Goal: Information Seeking & Learning: Learn about a topic

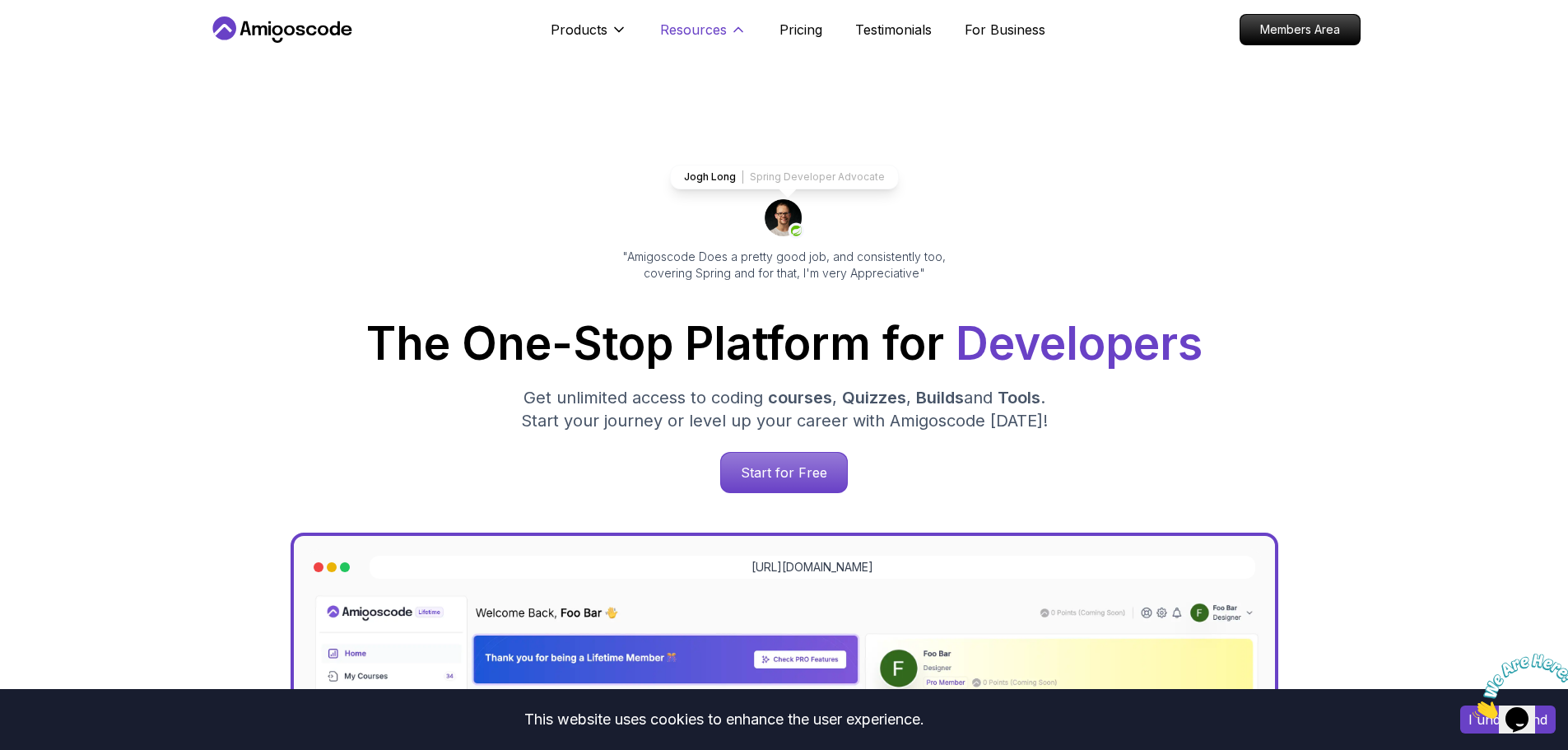
click at [733, 31] on icon at bounding box center [738, 29] width 16 height 16
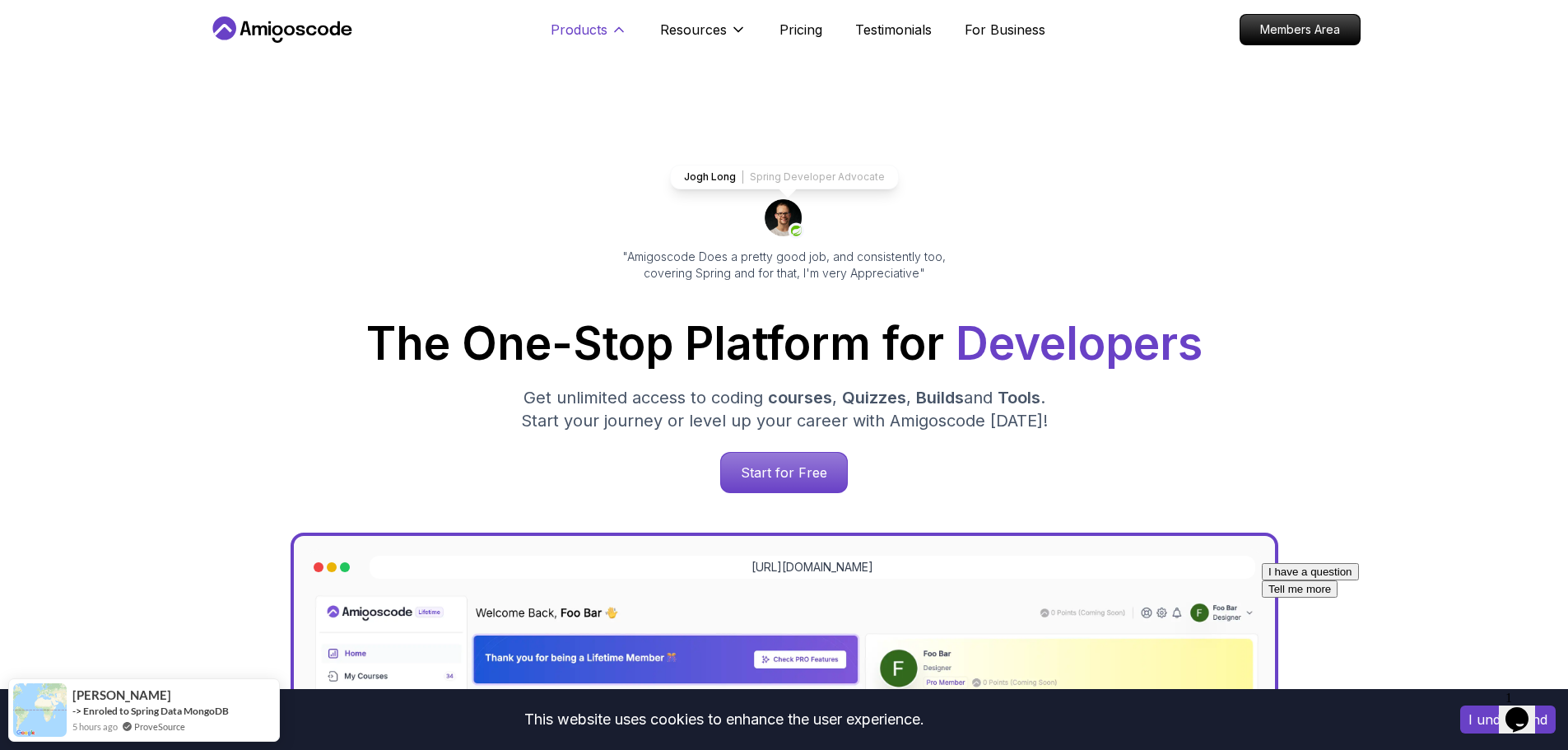
click at [596, 29] on p "Products" at bounding box center [579, 29] width 57 height 20
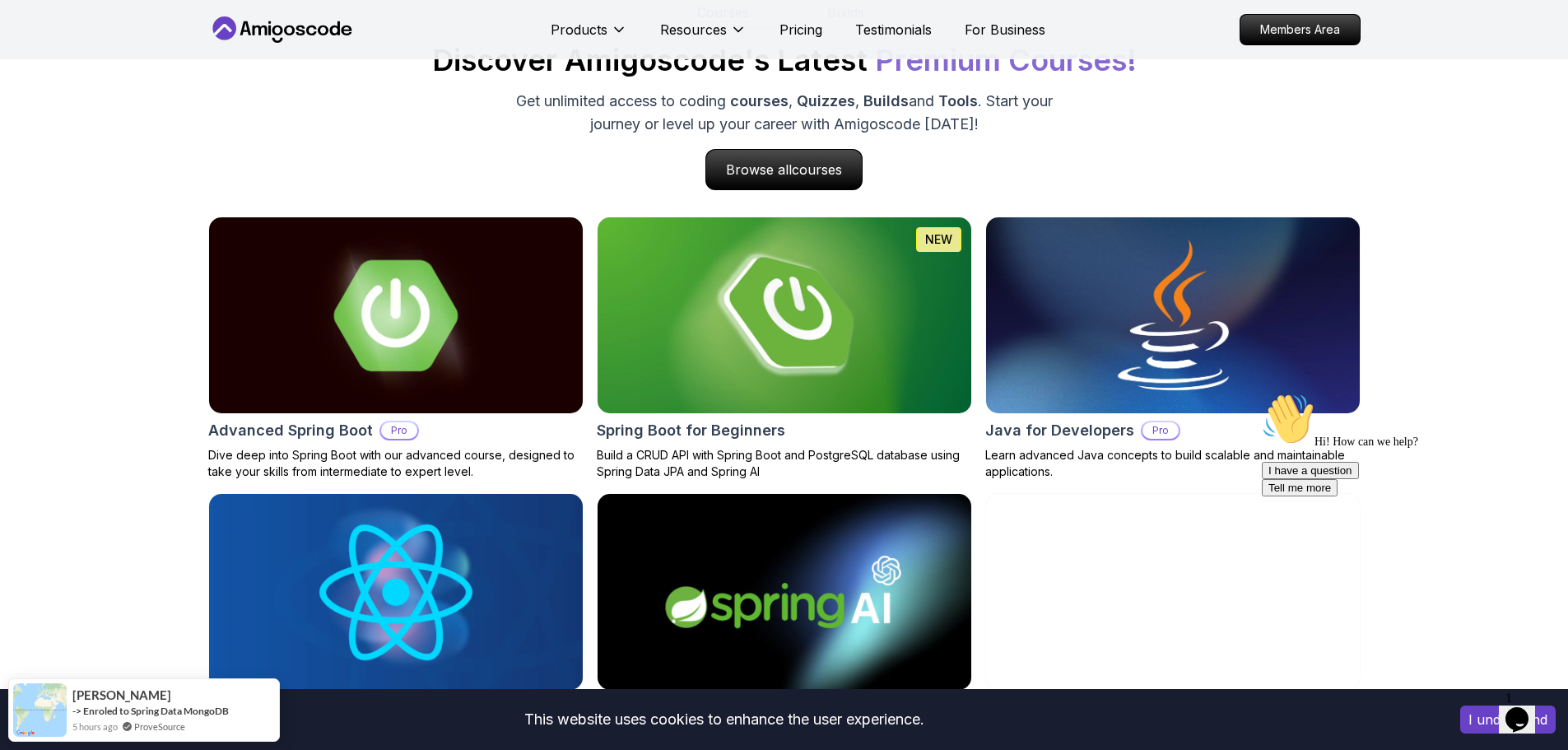
scroll to position [1564, 0]
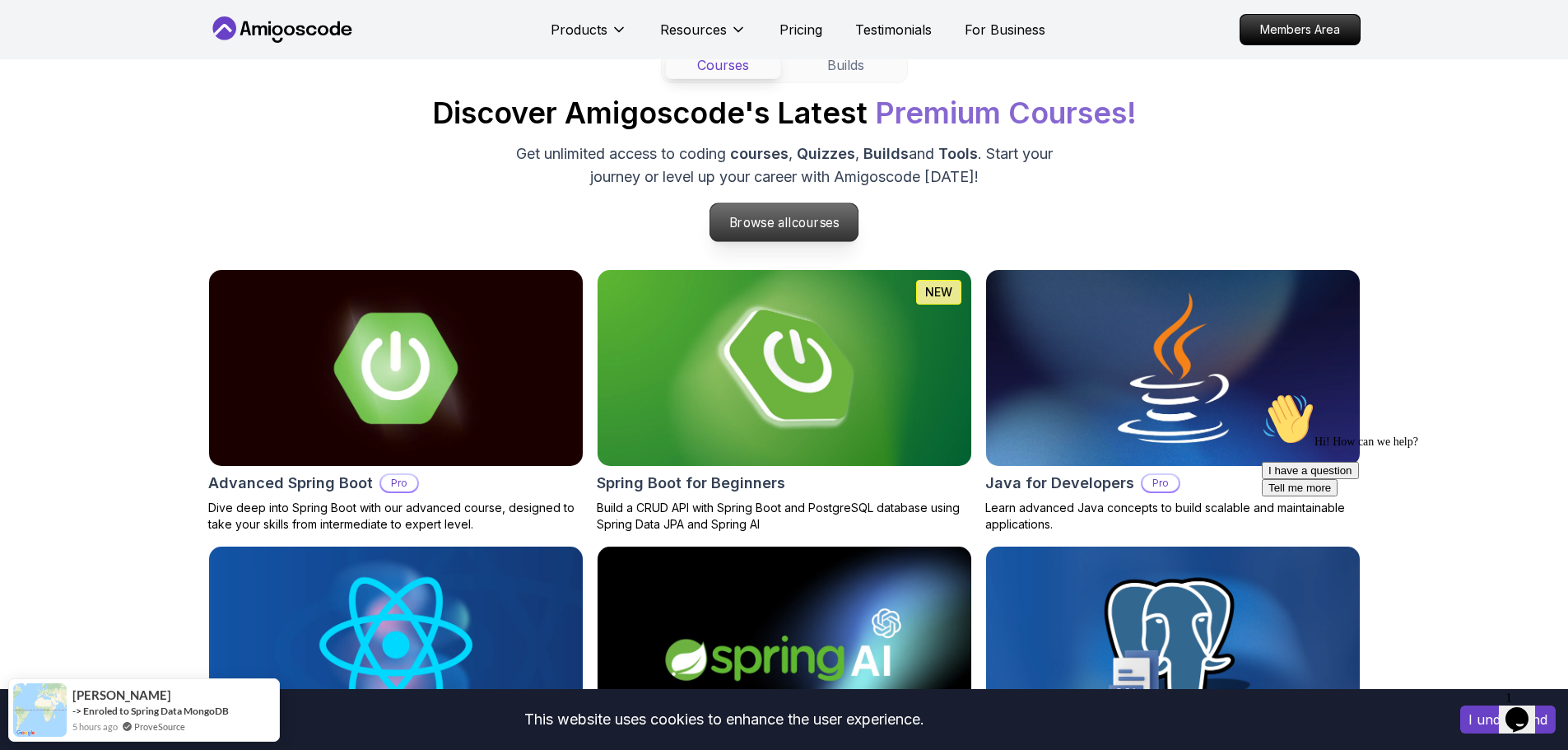
click at [801, 210] on p "Browse all courses" at bounding box center [784, 222] width 148 height 38
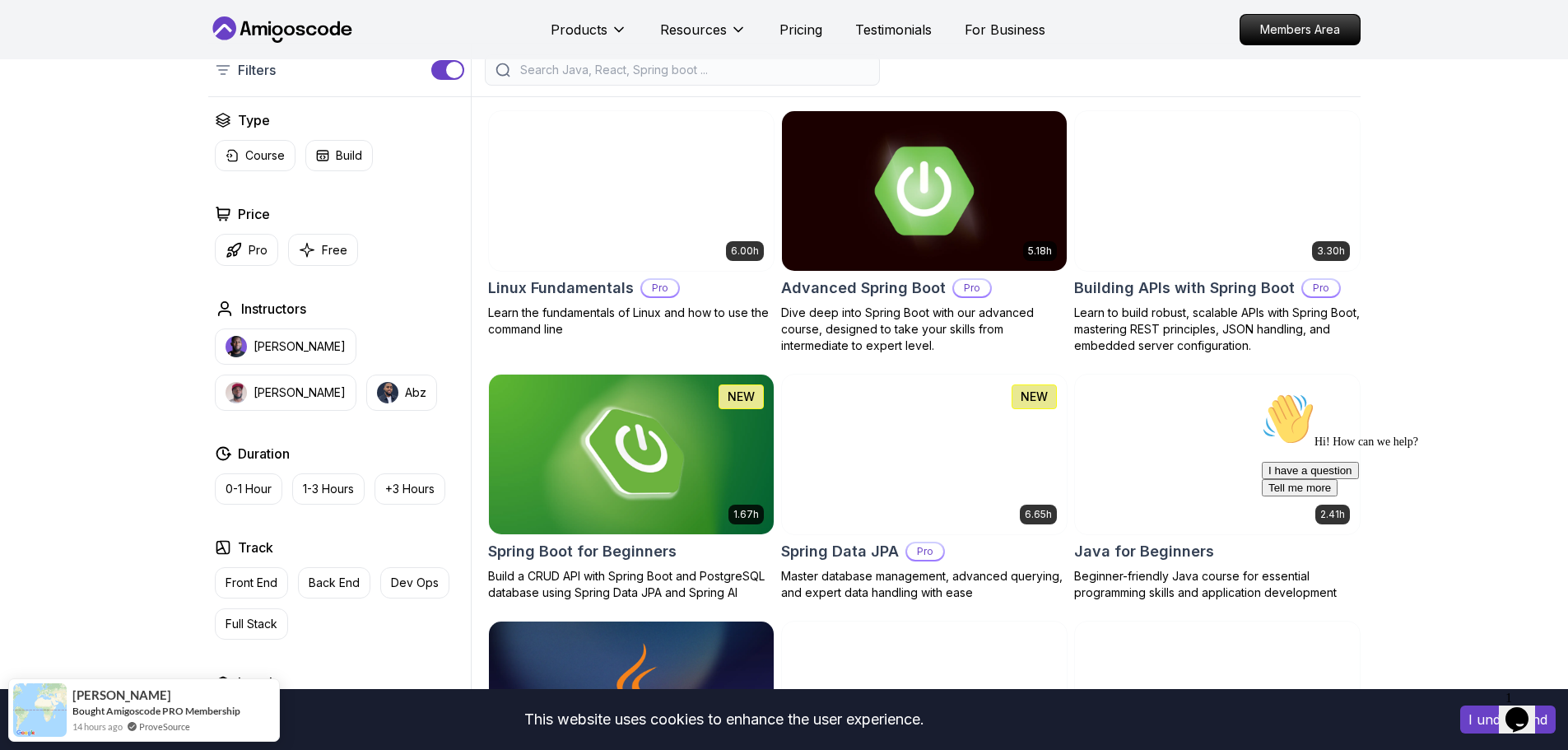
scroll to position [411, 0]
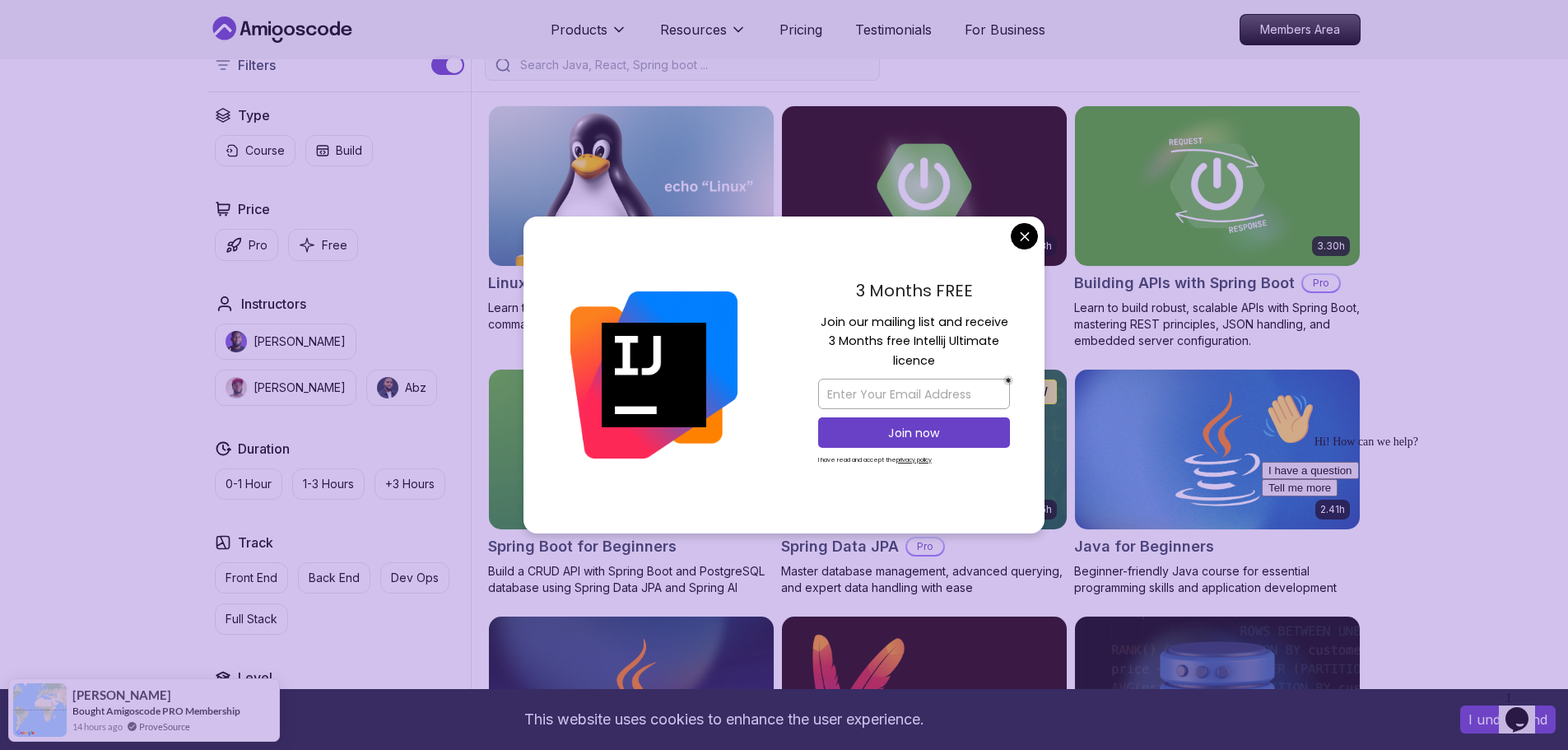
click at [449, 544] on div "Track" at bounding box center [339, 542] width 249 height 20
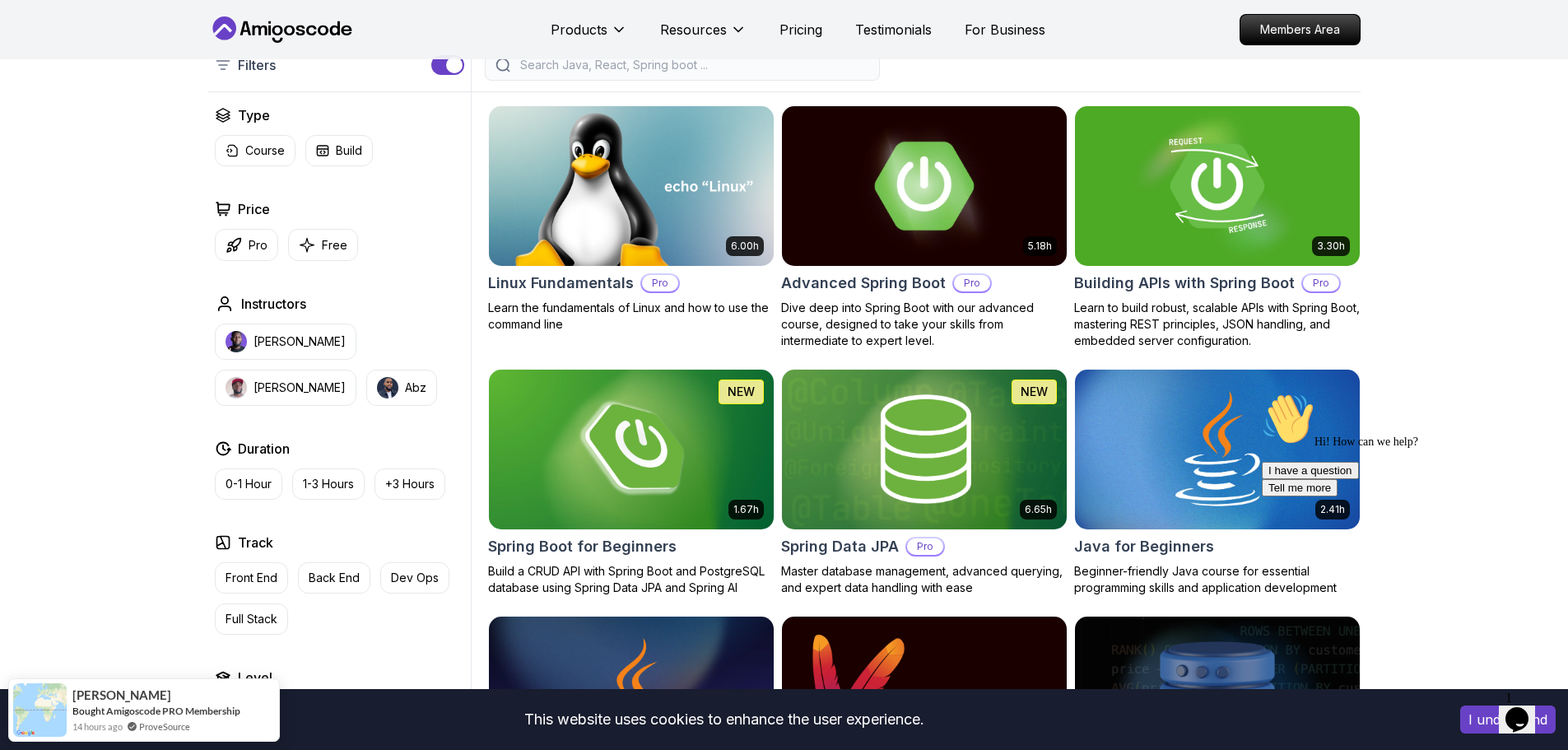
click at [408, 582] on p "Dev Ops" at bounding box center [415, 577] width 48 height 16
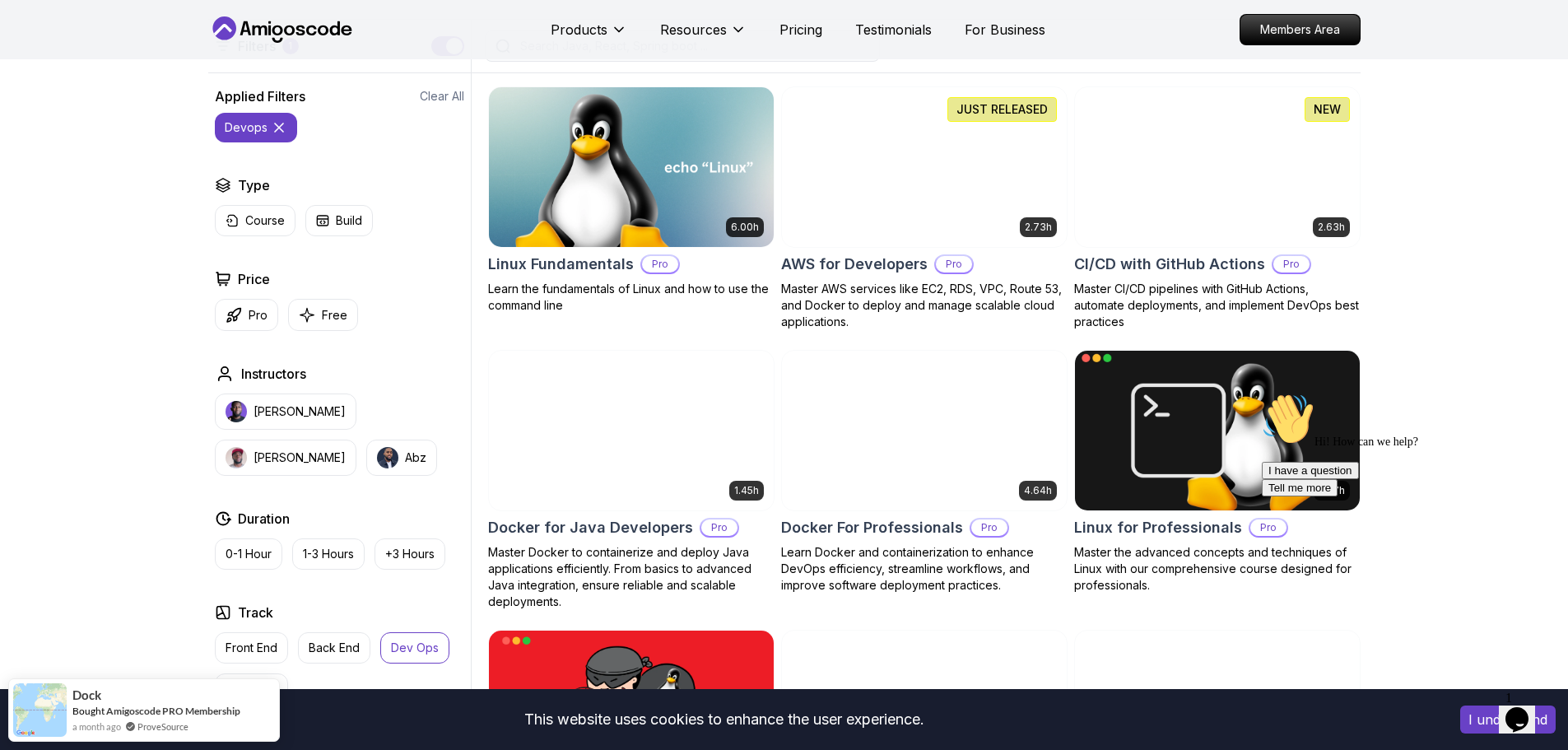
scroll to position [411, 0]
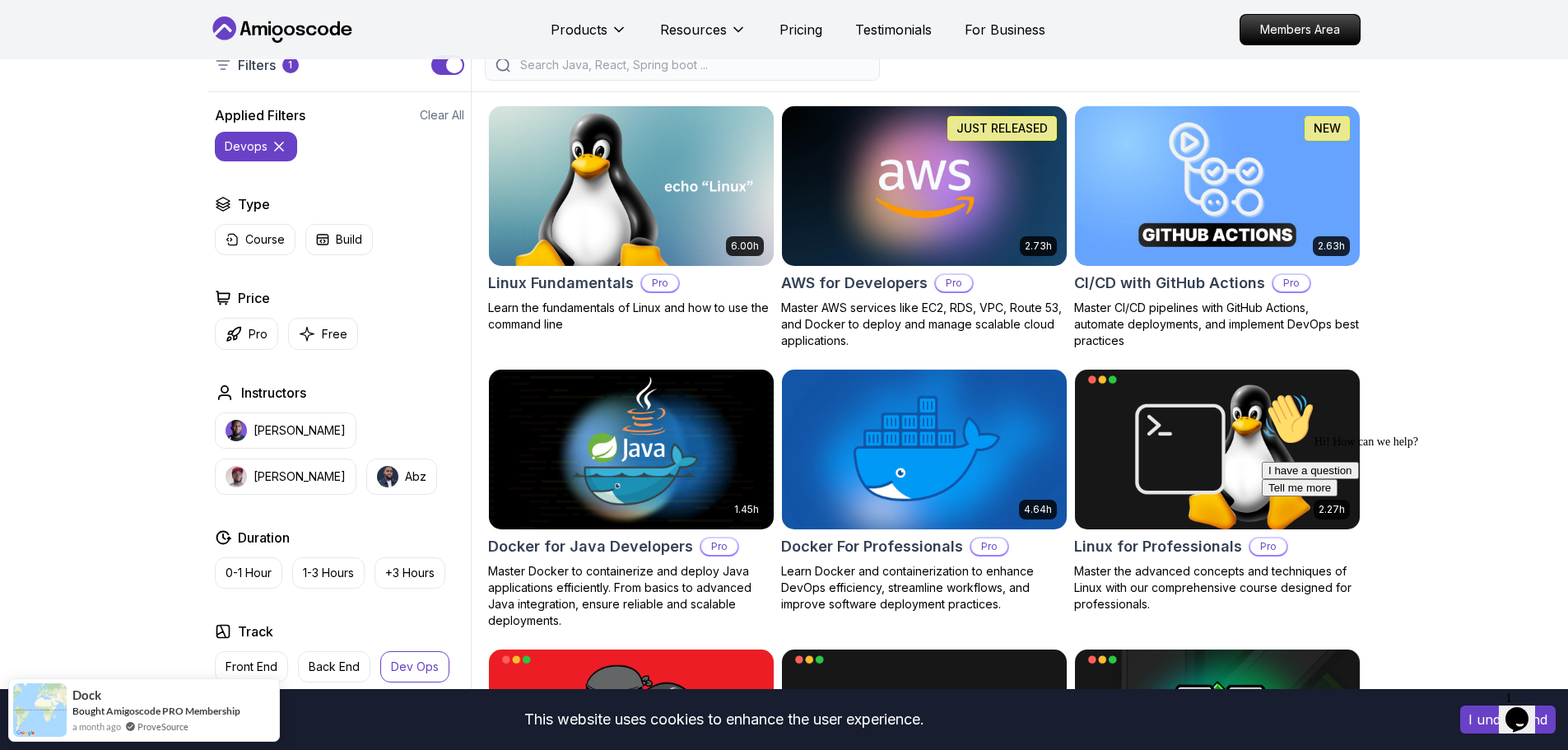
click at [411, 664] on p "Dev Ops" at bounding box center [415, 666] width 48 height 16
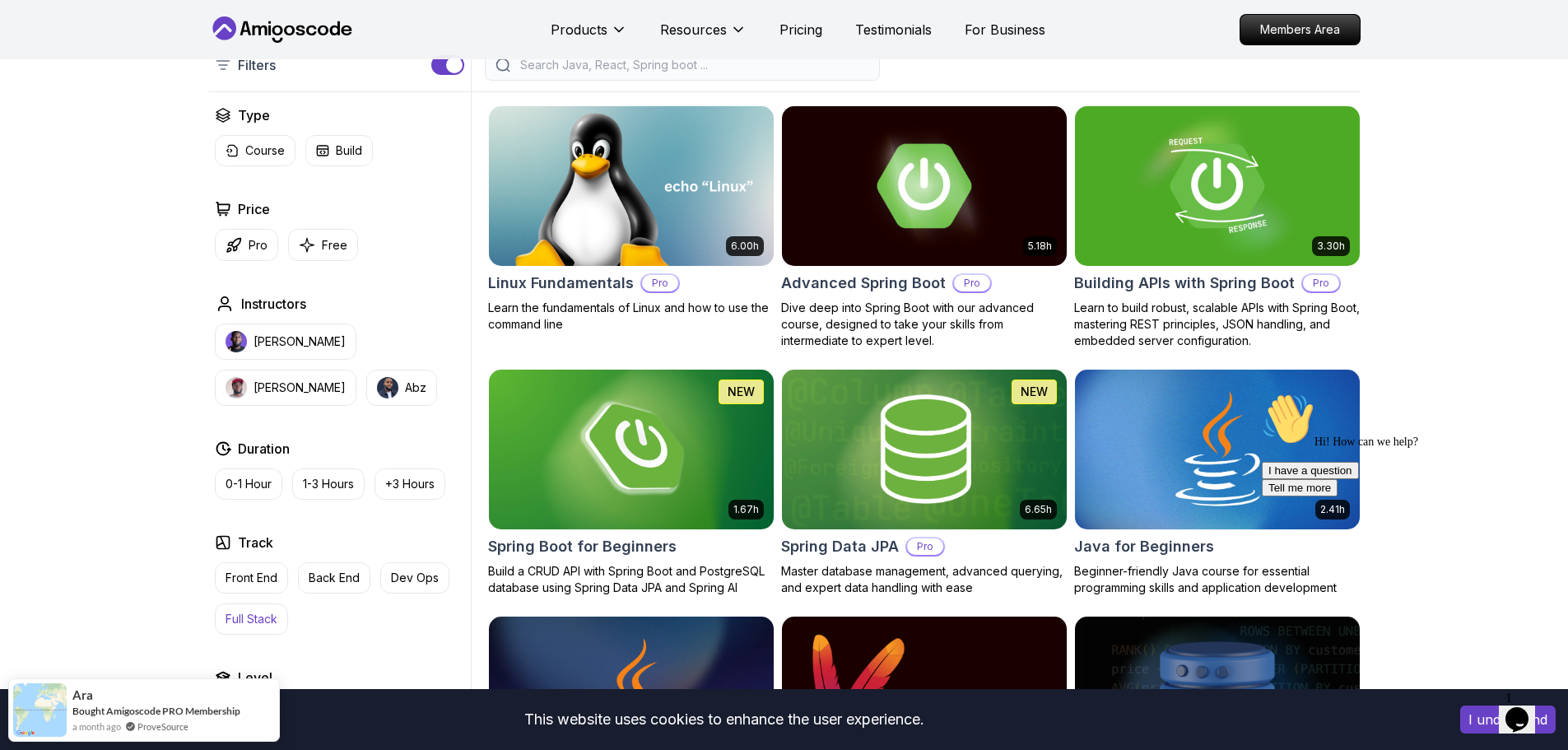
click at [266, 613] on p "Full Stack" at bounding box center [251, 618] width 52 height 16
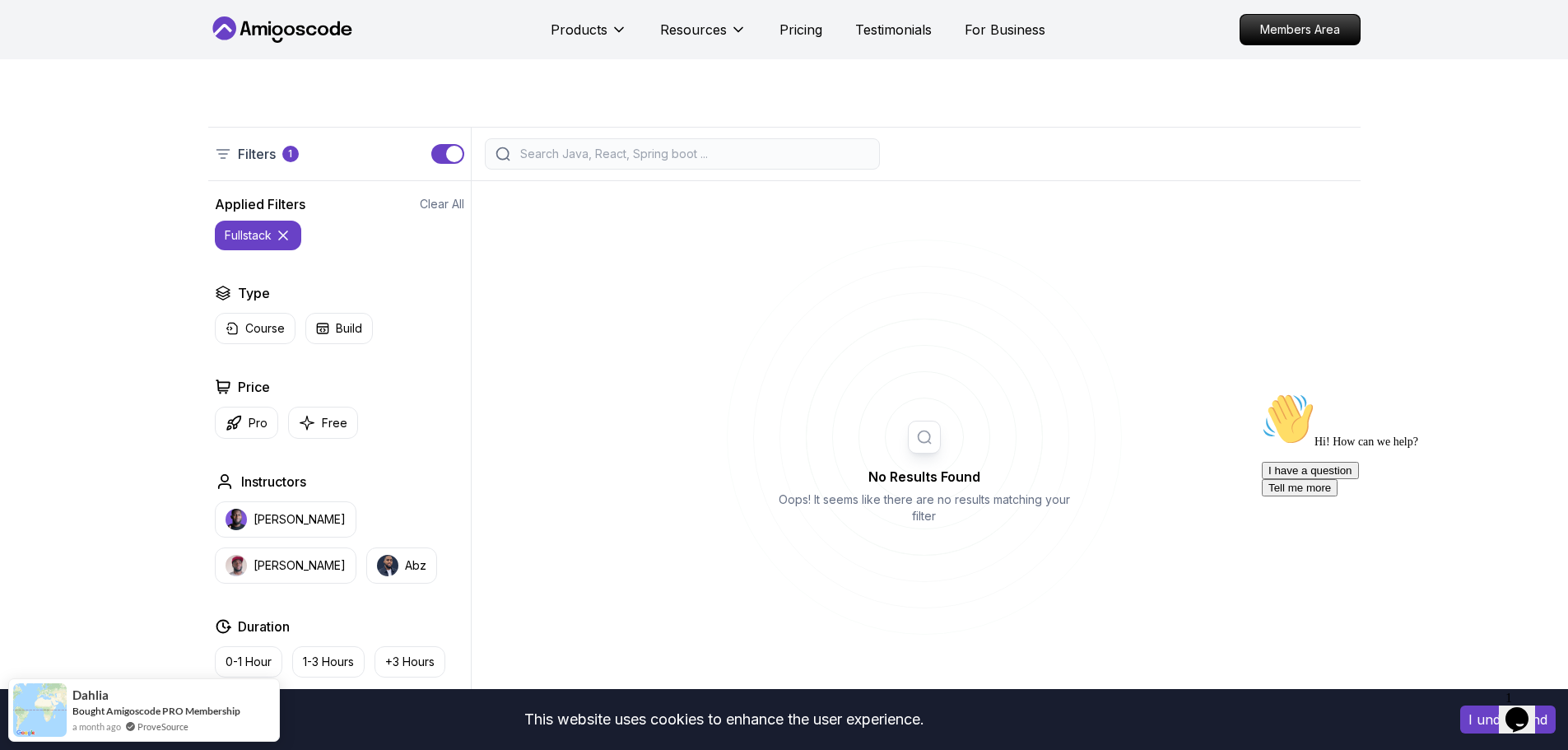
scroll to position [494, 0]
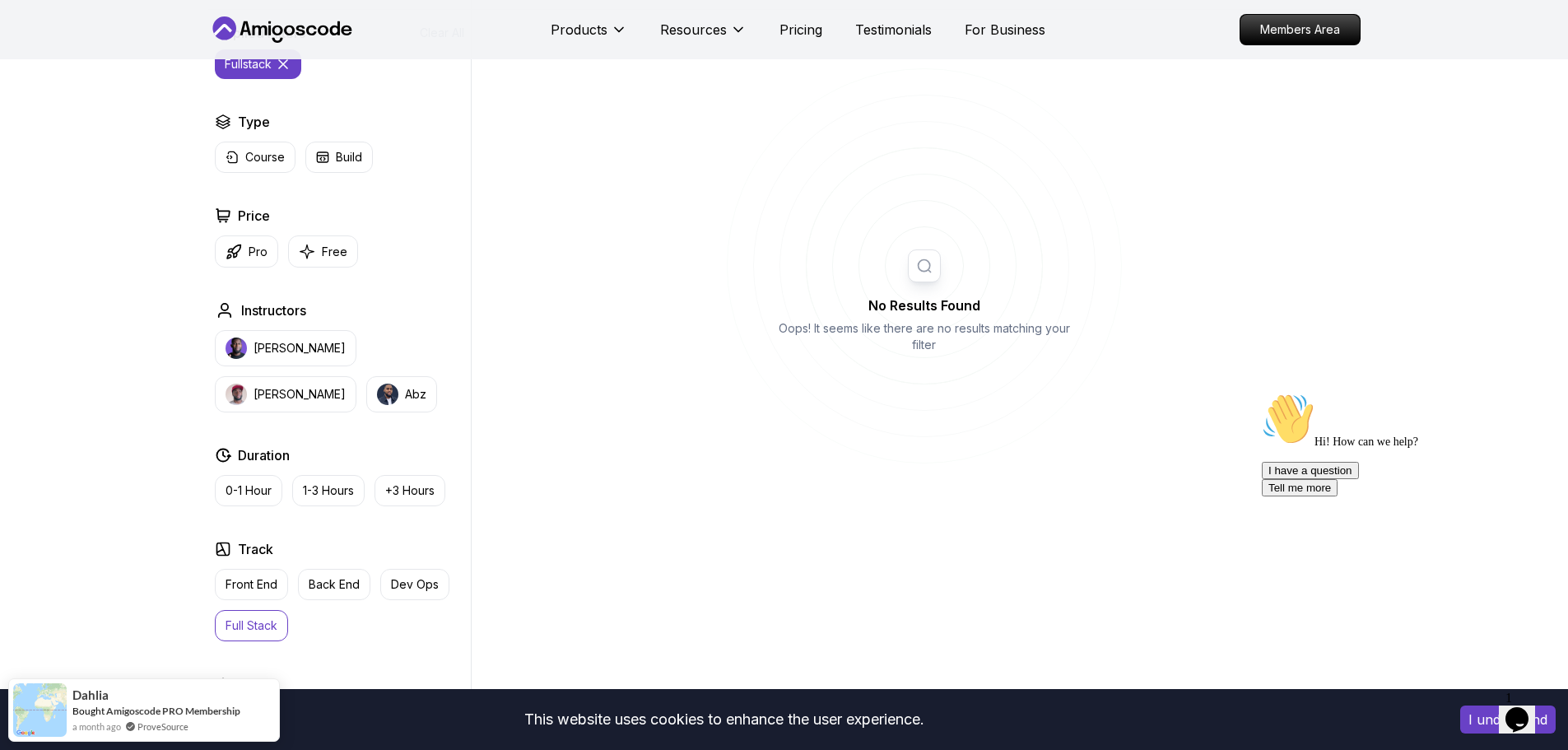
click at [266, 625] on p "Full Stack" at bounding box center [251, 625] width 52 height 16
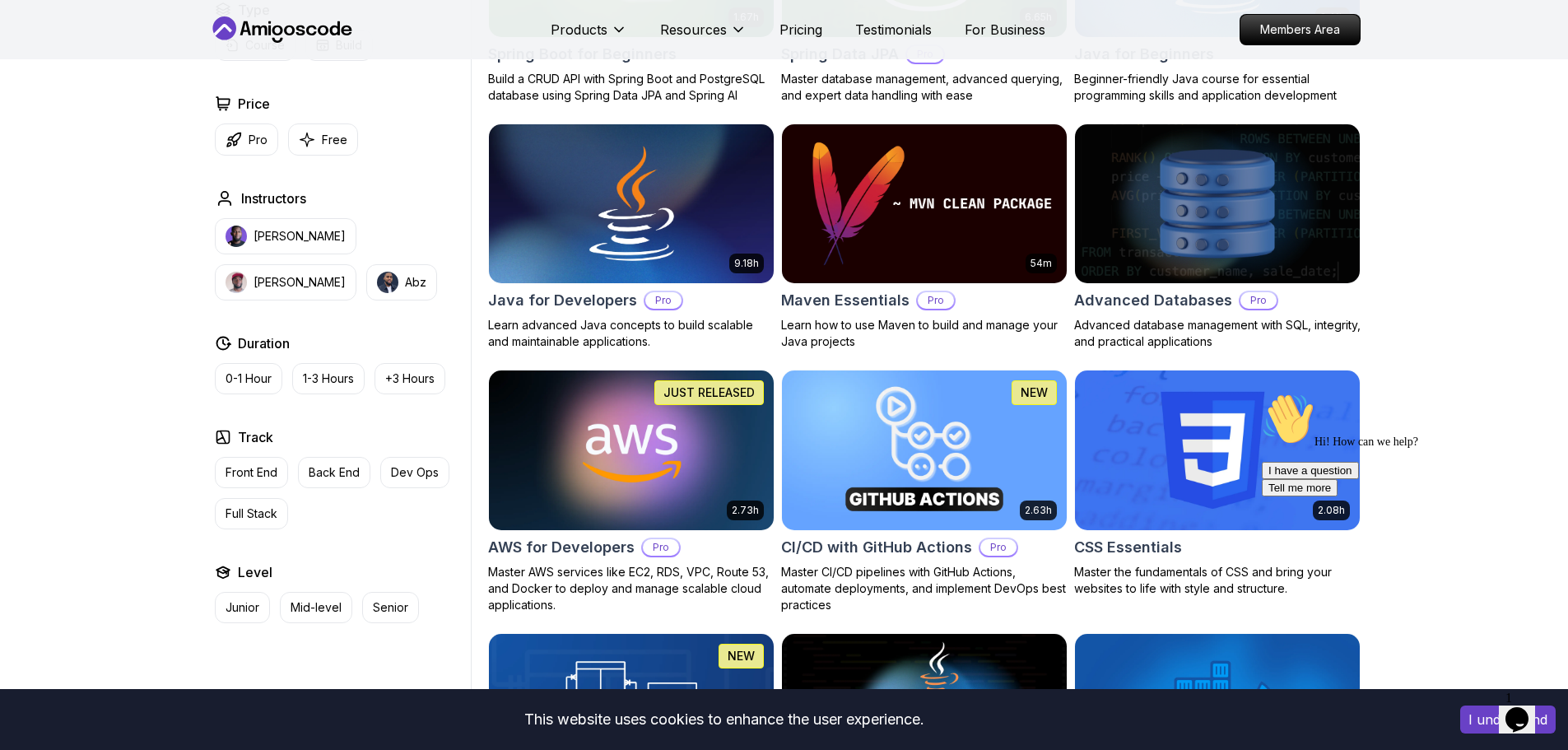
scroll to position [905, 0]
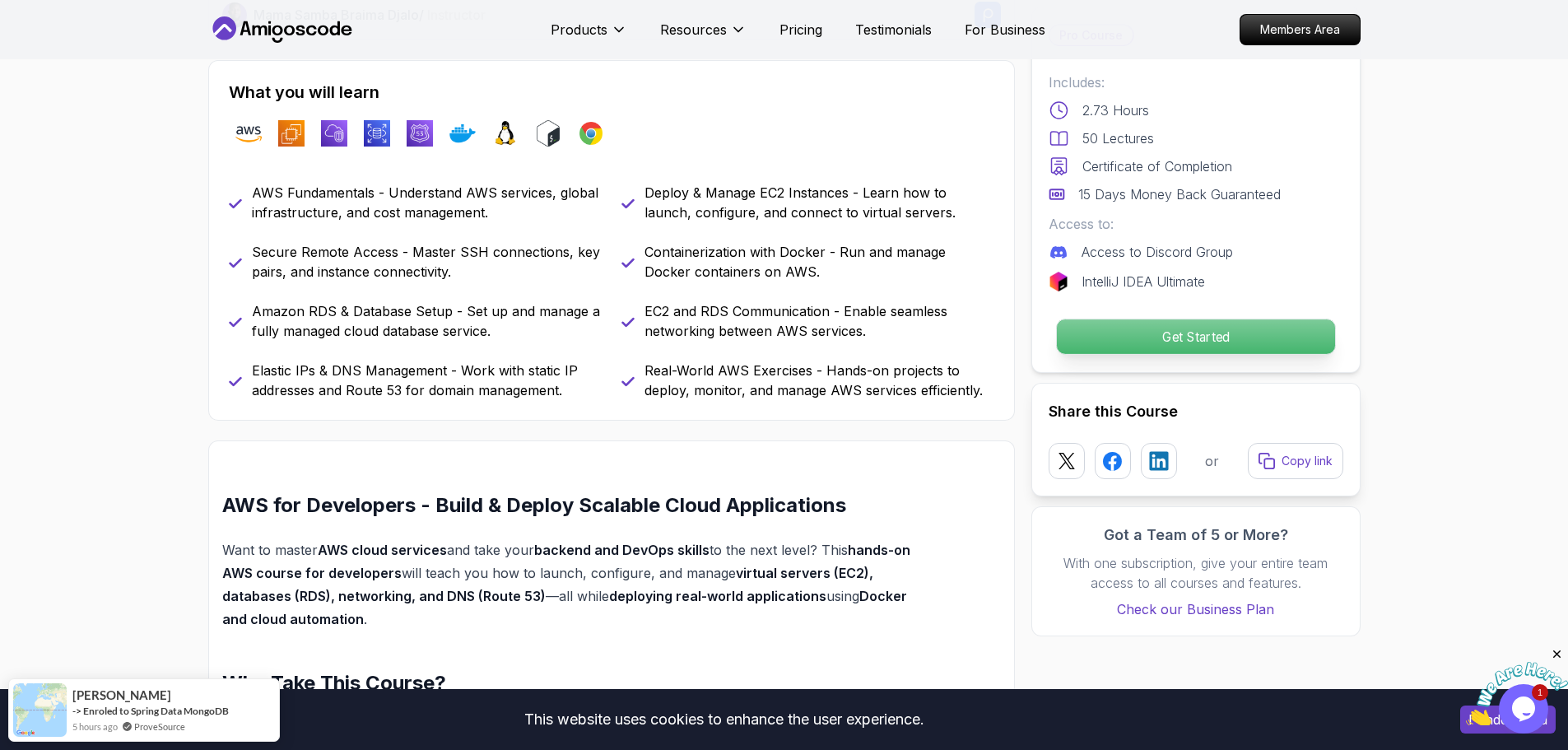
click at [1202, 333] on p "Get Started" at bounding box center [1196, 336] width 278 height 35
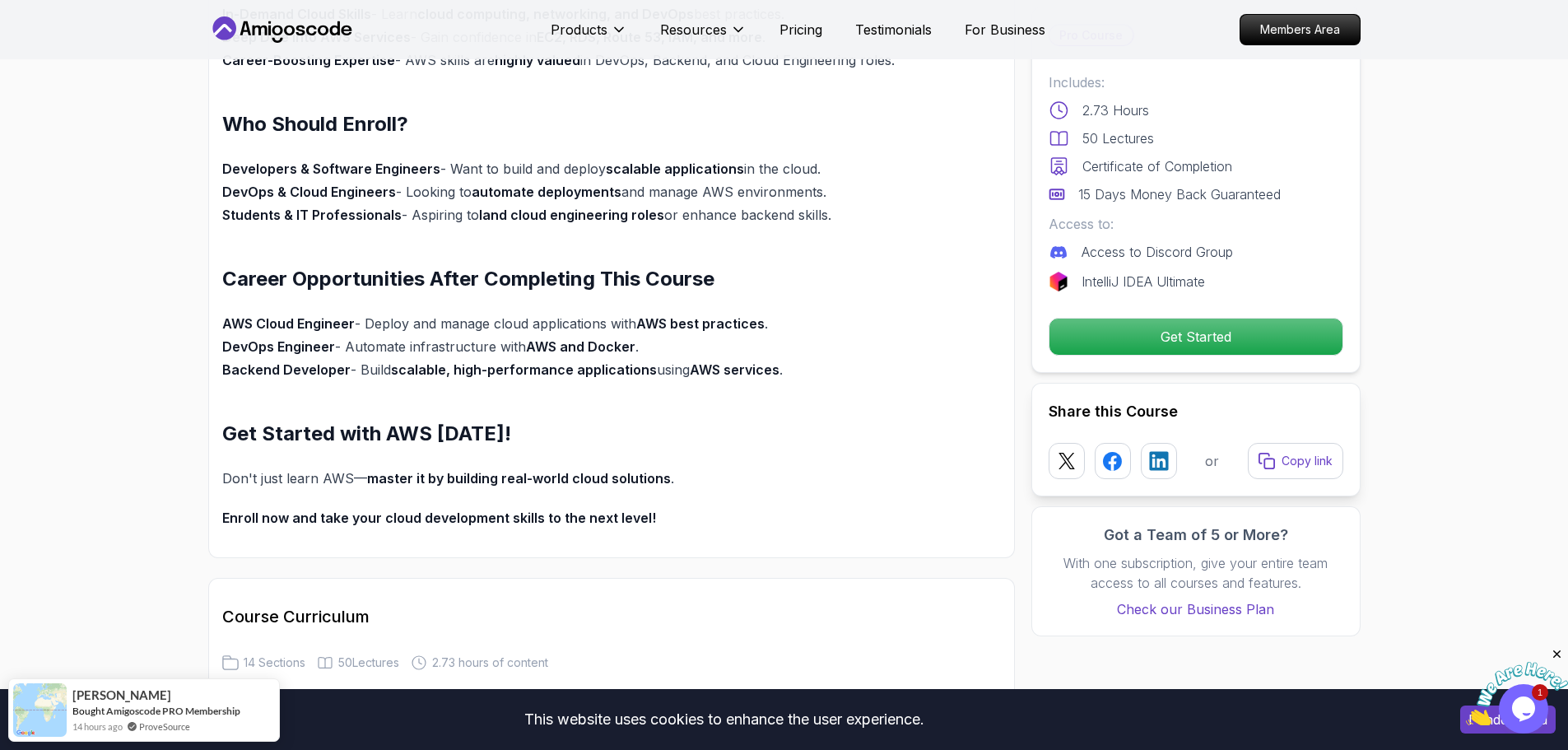
scroll to position [1214, 0]
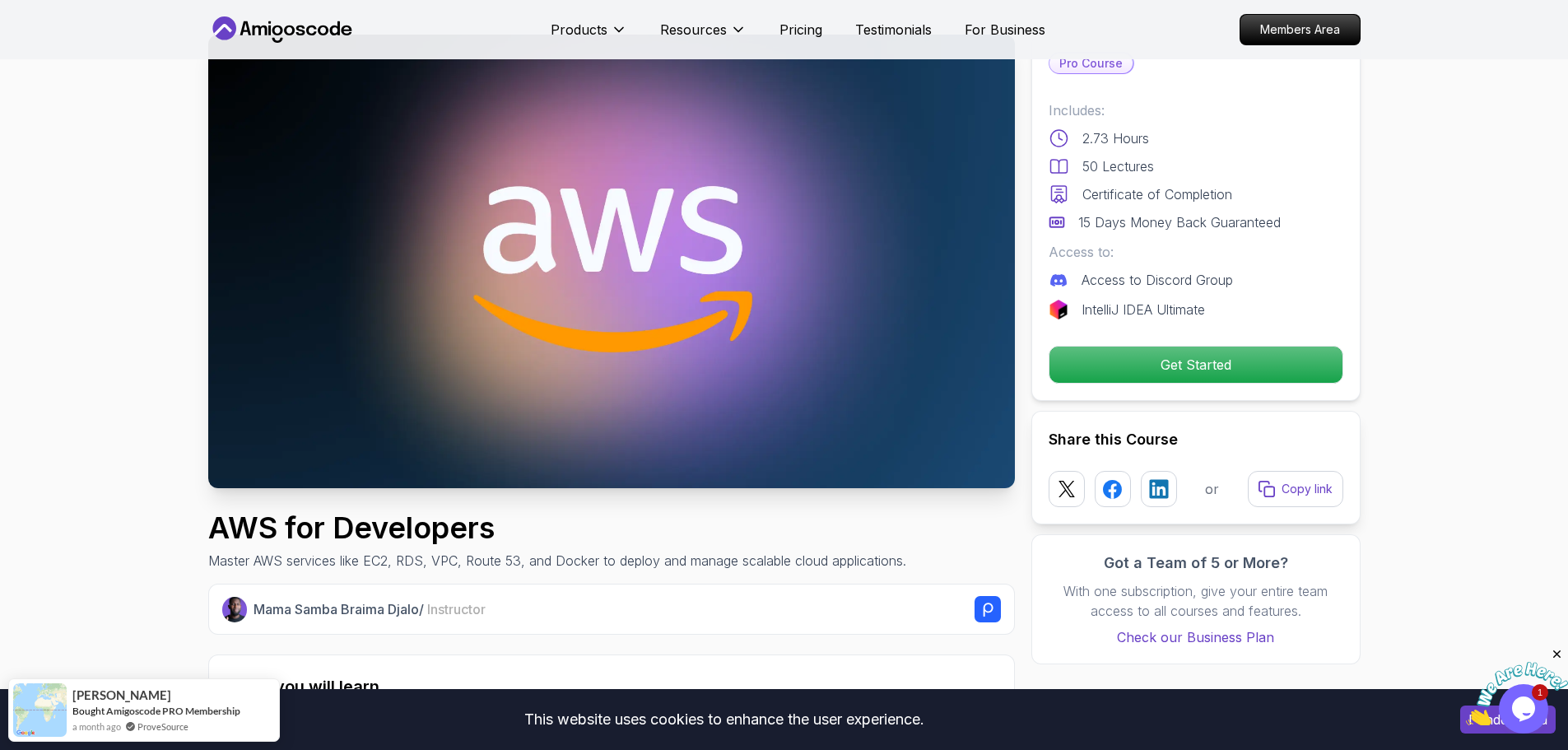
scroll to position [165, 0]
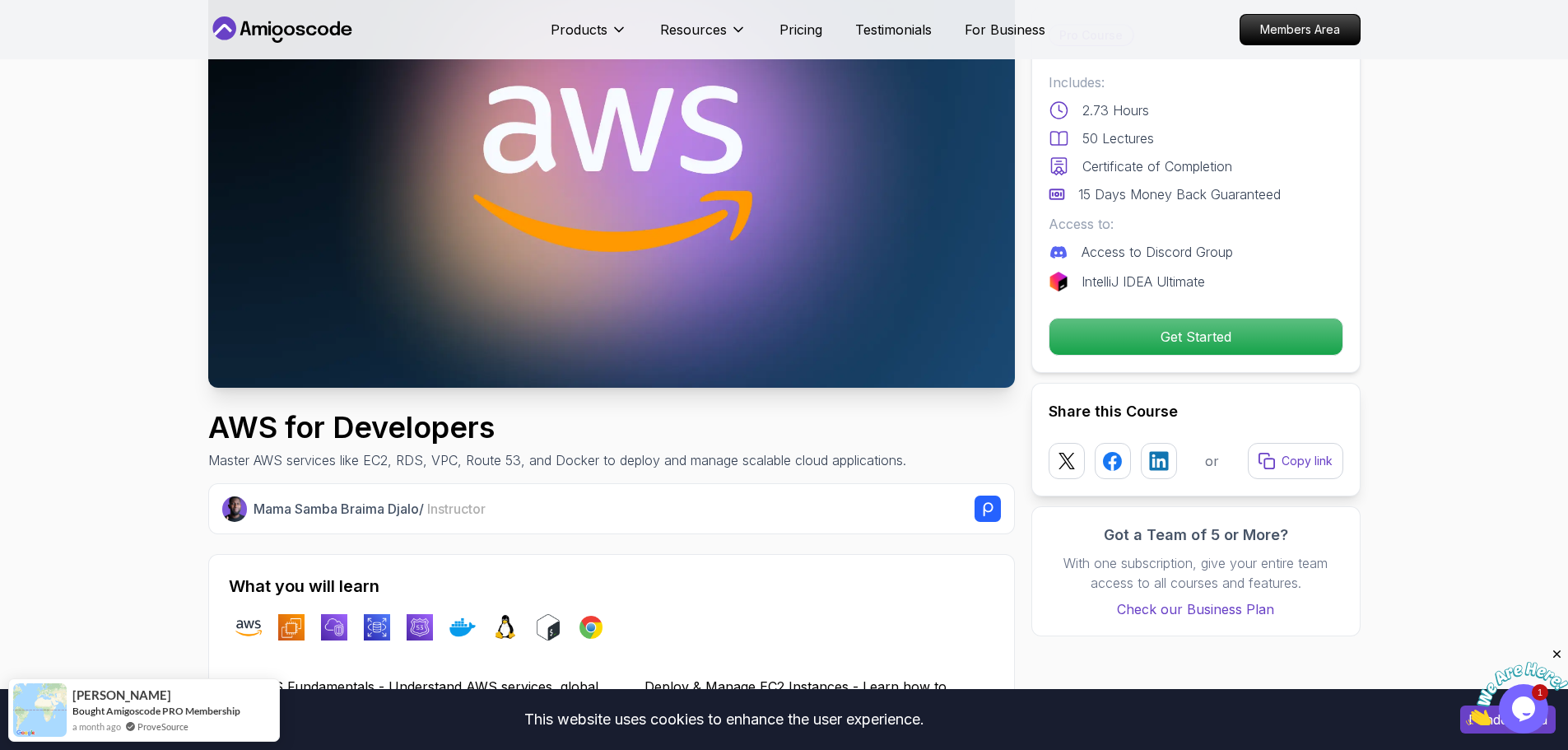
click at [317, 425] on h1 "AWS for Developers" at bounding box center [557, 427] width 698 height 33
copy h1 "AWS for Developers"
click at [770, 447] on div "AWS for Developers Master AWS services like EC2, RDS, VPC, Route 53, and Docker…" at bounding box center [557, 440] width 698 height 59
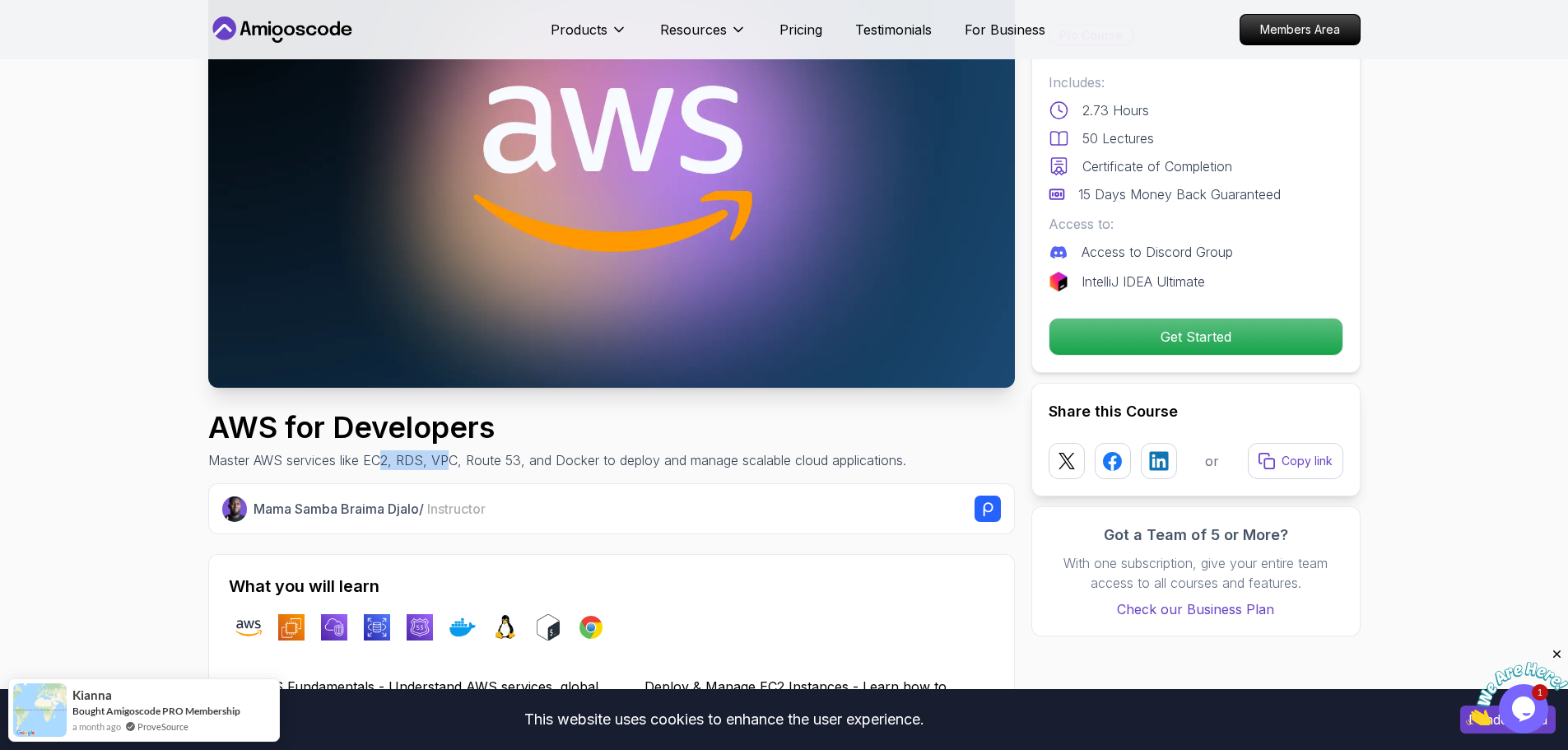
drag, startPoint x: 384, startPoint y: 463, endPoint x: 451, endPoint y: 463, distance: 67.0
click at [451, 463] on p "Master AWS services like EC2, RDS, VPC, Route 53, and Docker to deploy and mana…" at bounding box center [557, 460] width 698 height 20
click at [475, 459] on p "Master AWS services like EC2, RDS, VPC, Route 53, and Docker to deploy and mana…" at bounding box center [557, 460] width 698 height 20
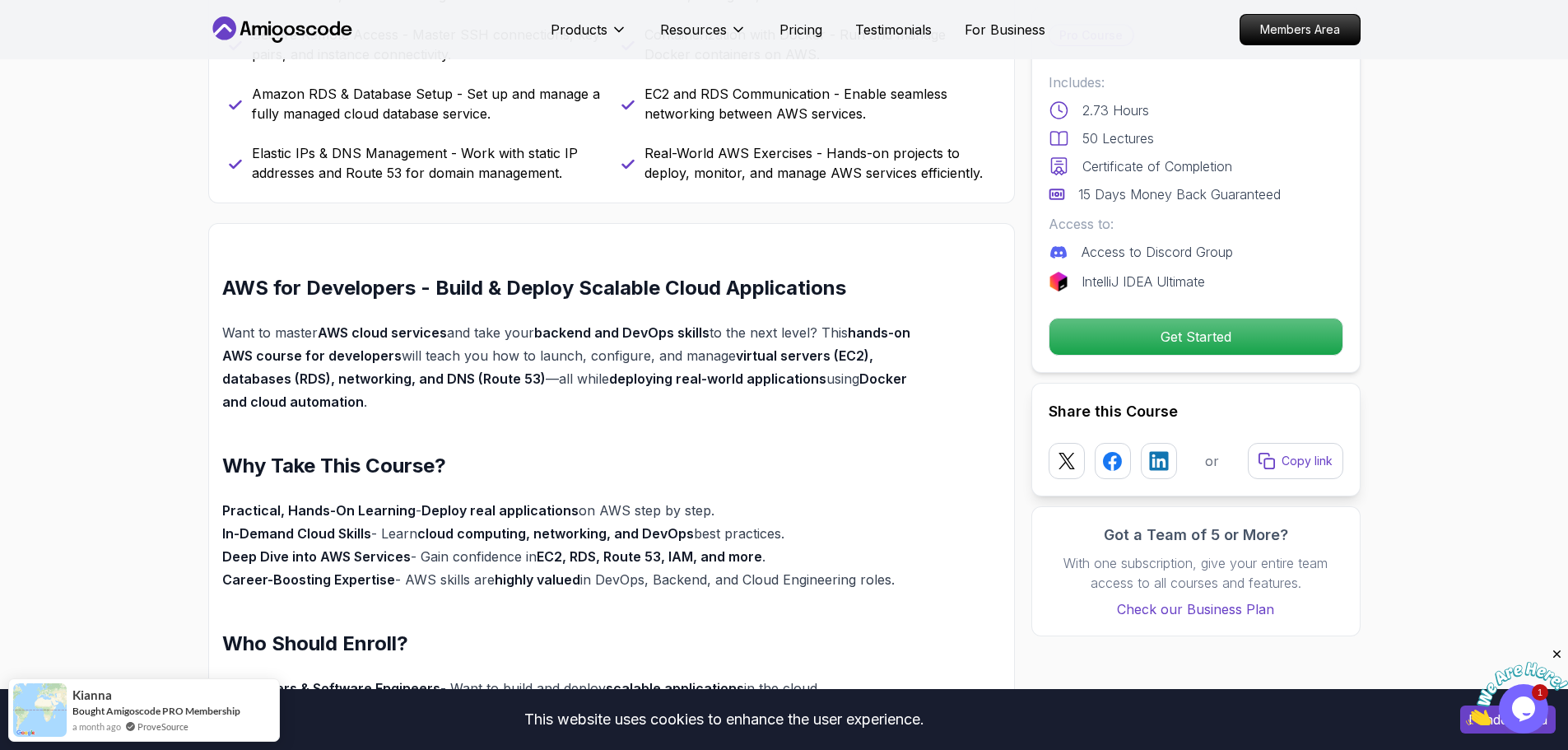
scroll to position [905, 0]
